Goal: Task Accomplishment & Management: Use online tool/utility

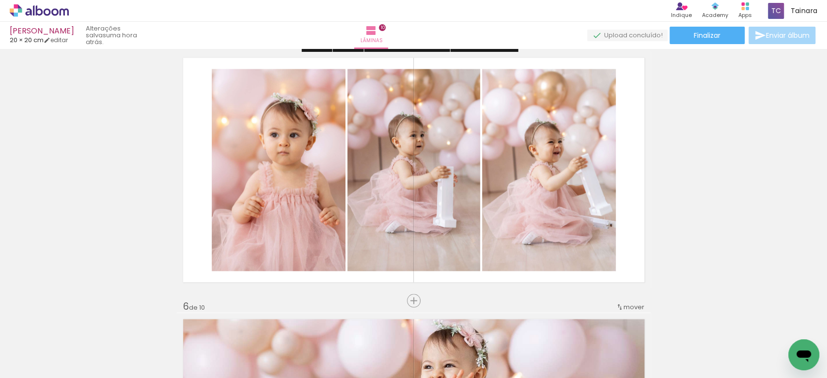
scroll to position [0, 1046]
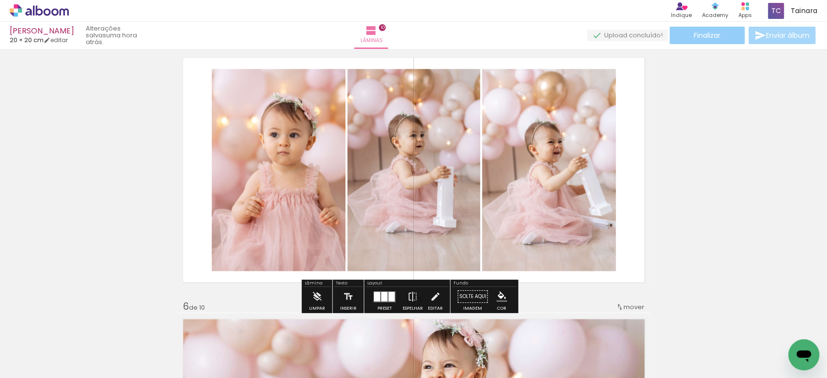
click at [719, 39] on paper-button "Finalizar" at bounding box center [706, 35] width 75 height 17
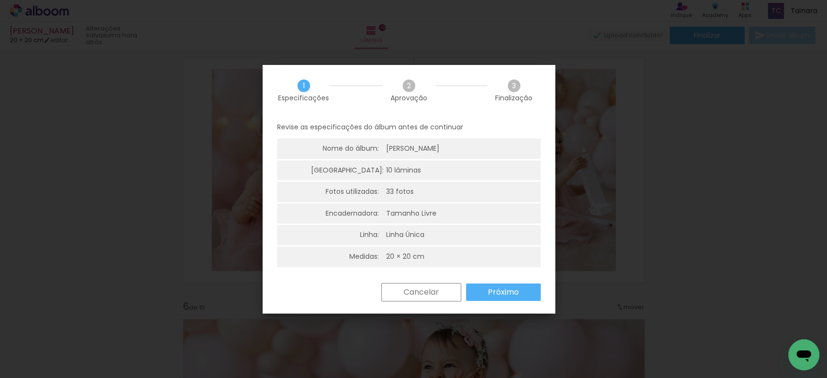
click at [0, 0] on slot "Próximo" at bounding box center [0, 0] width 0 height 0
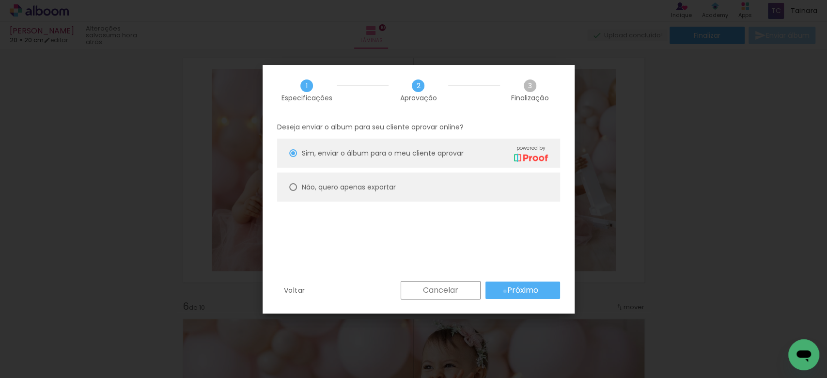
click at [505, 291] on paper-button "Próximo" at bounding box center [522, 289] width 75 height 17
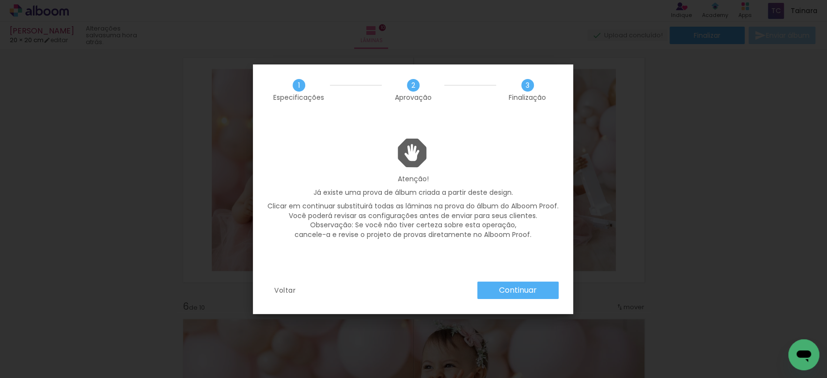
click at [494, 291] on paper-button "Continuar" at bounding box center [517, 289] width 81 height 17
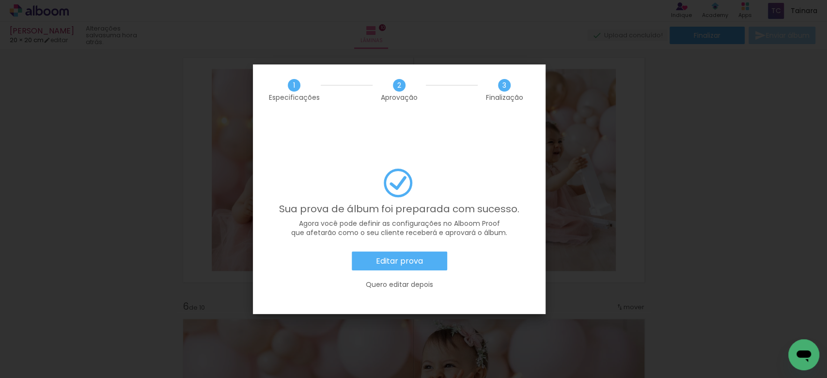
drag, startPoint x: 699, startPoint y: 210, endPoint x: 646, endPoint y: 202, distance: 53.9
click at [691, 207] on iron-overlay-backdrop at bounding box center [413, 189] width 827 height 378
click at [408, 275] on paper-button "Quero editar depois" at bounding box center [398, 284] width 263 height 19
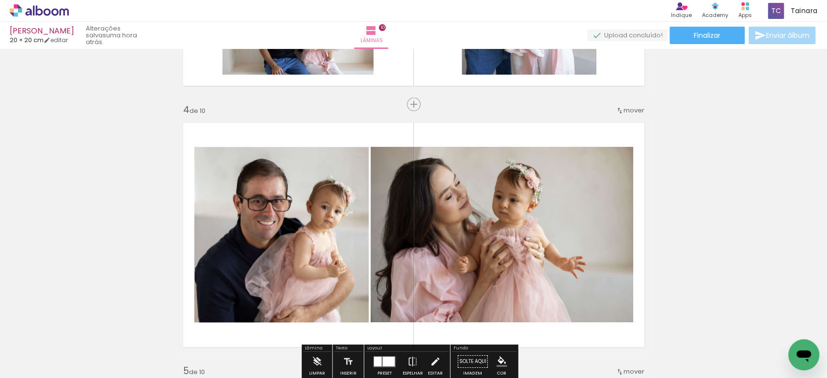
scroll to position [812, 0]
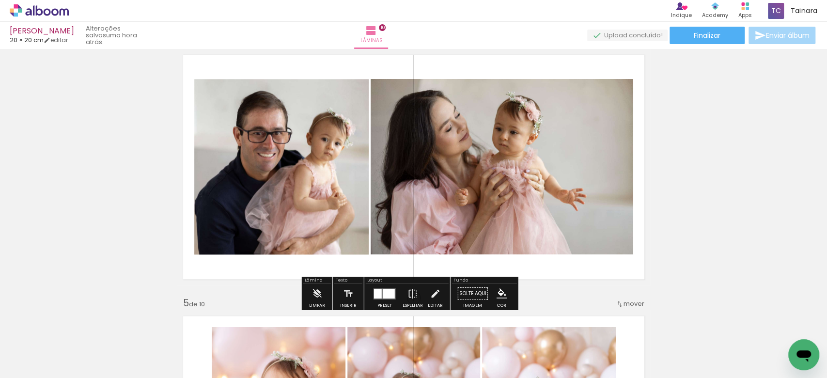
click at [377, 292] on div at bounding box center [378, 293] width 8 height 10
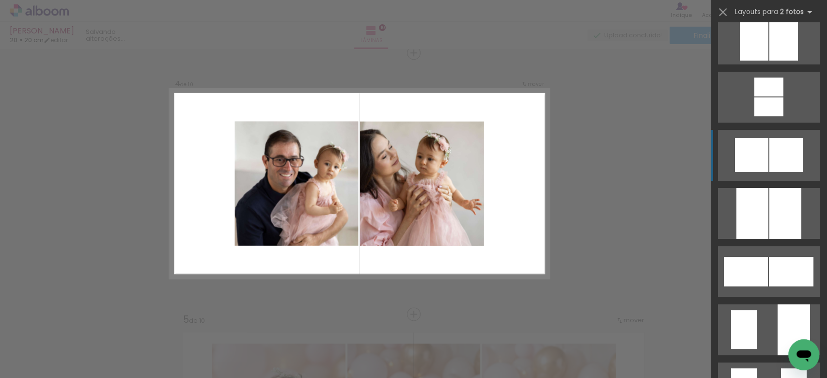
scroll to position [2505, 0]
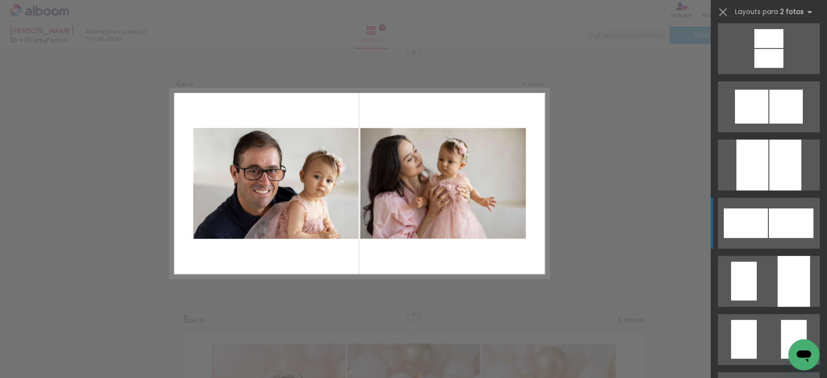
click at [752, 220] on div at bounding box center [745, 223] width 44 height 30
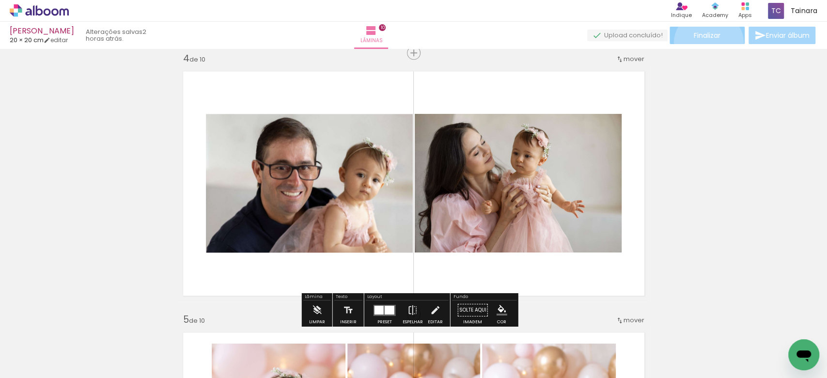
click at [705, 44] on paper-button "Finalizar" at bounding box center [706, 35] width 75 height 17
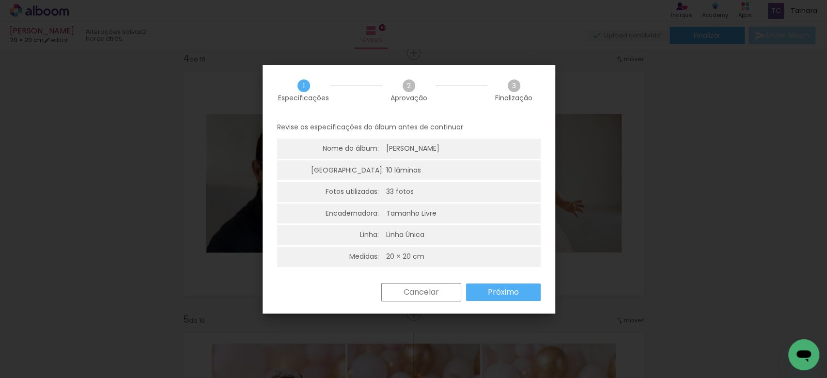
click at [0, 0] on slot "Próximo" at bounding box center [0, 0] width 0 height 0
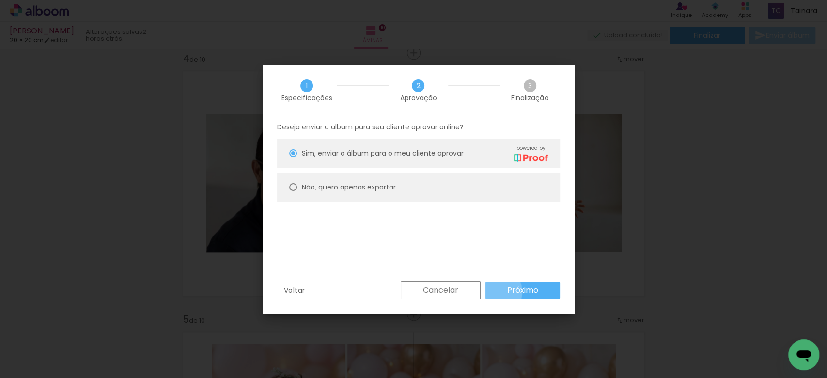
click at [496, 292] on paper-button "Próximo" at bounding box center [522, 289] width 75 height 17
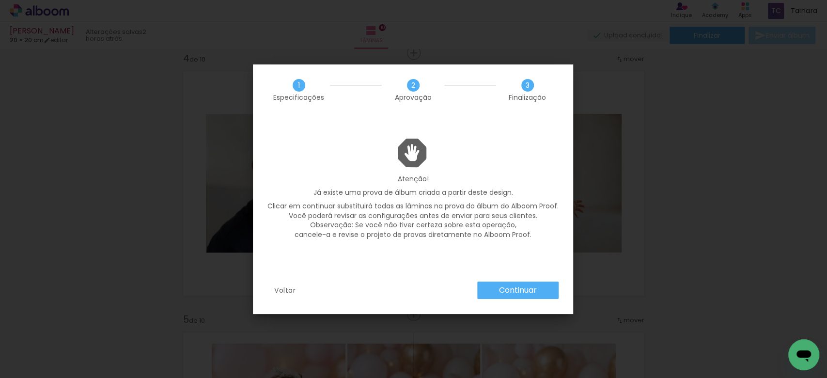
click at [0, 0] on slot "Continuar" at bounding box center [0, 0] width 0 height 0
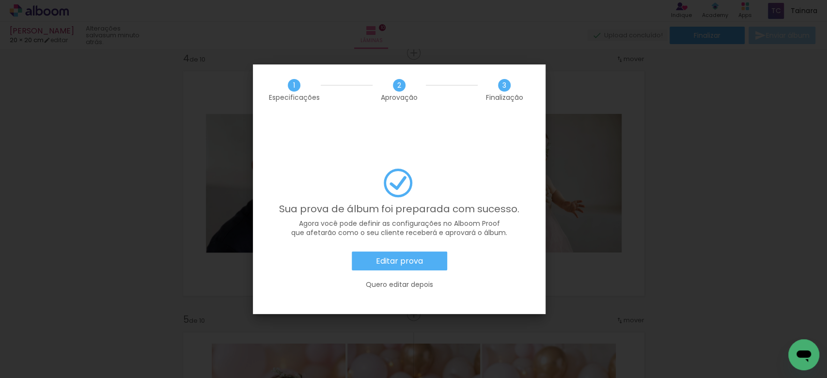
click at [398, 251] on paper-button "Editar prova" at bounding box center [399, 260] width 95 height 19
